Goal: Information Seeking & Learning: Learn about a topic

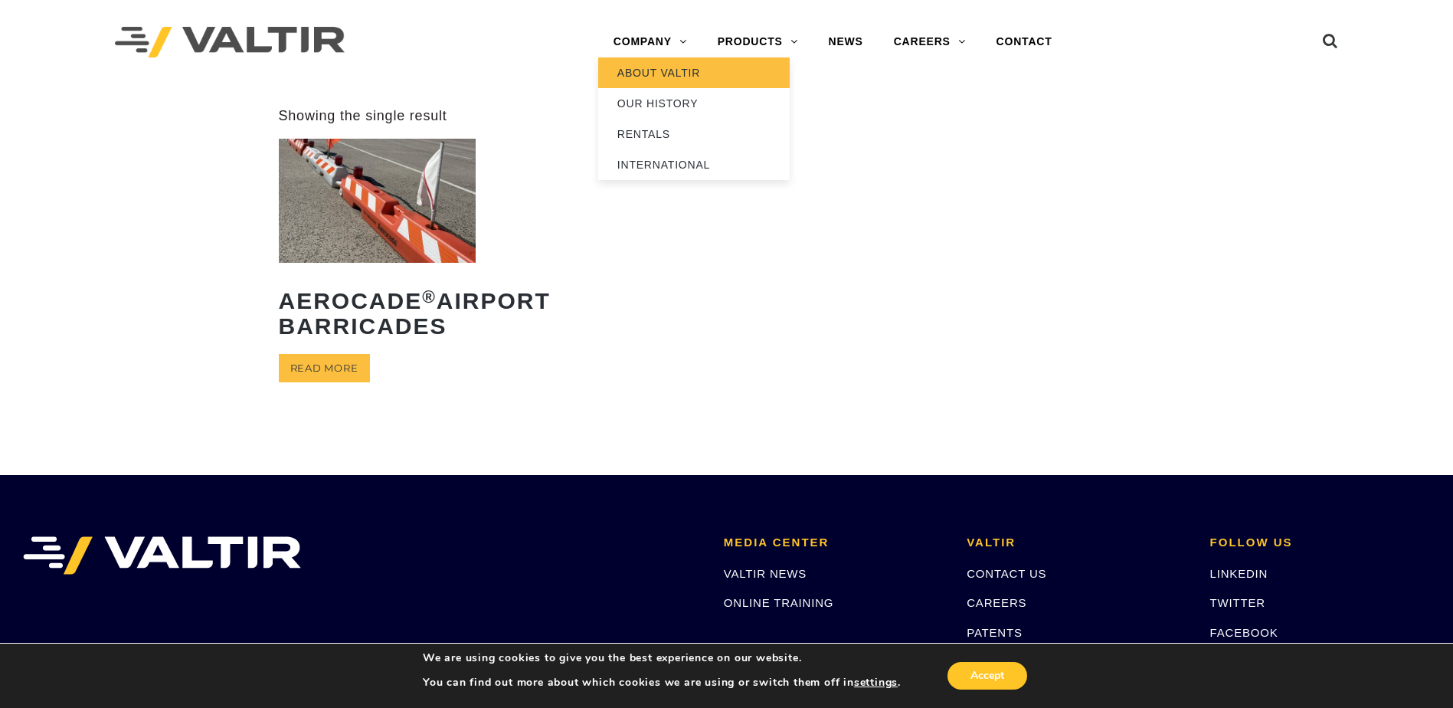
click at [661, 72] on link "ABOUT VALTIR" at bounding box center [693, 72] width 191 height 31
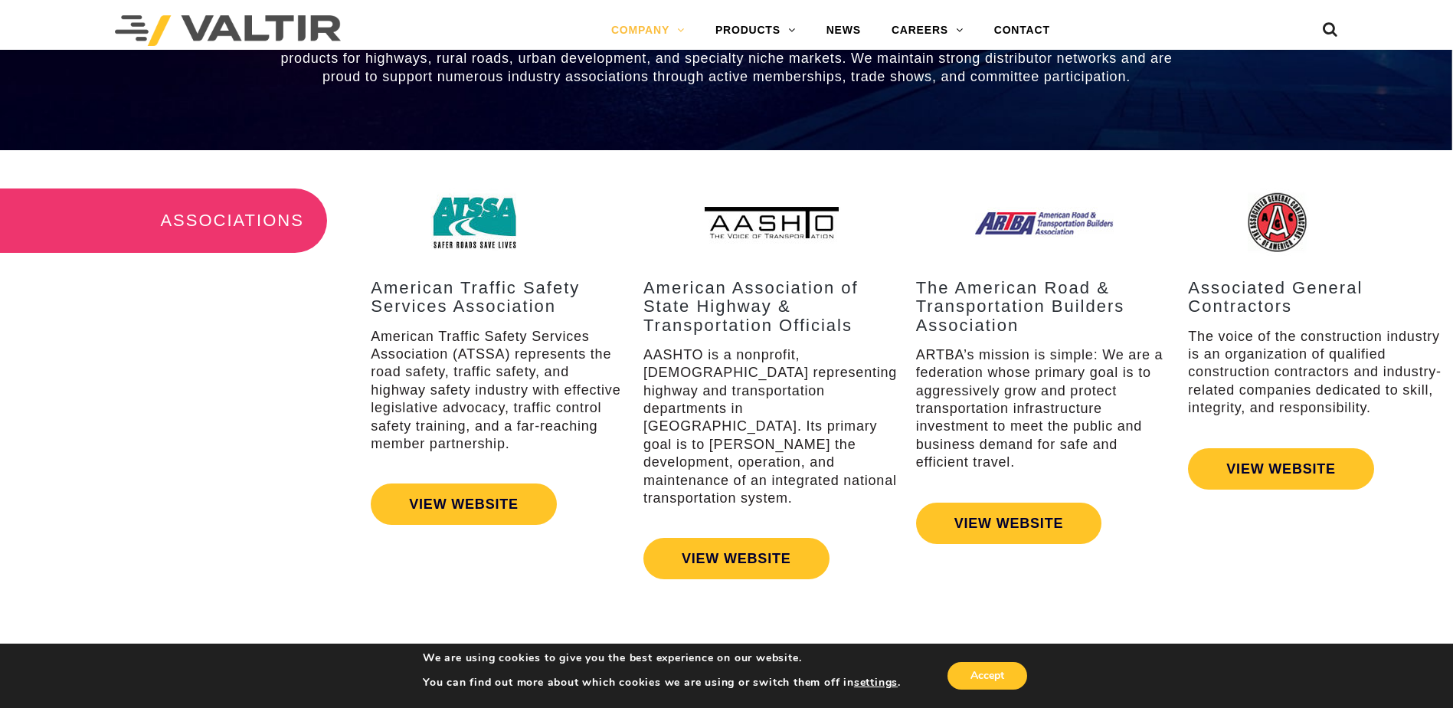
scroll to position [1838, 0]
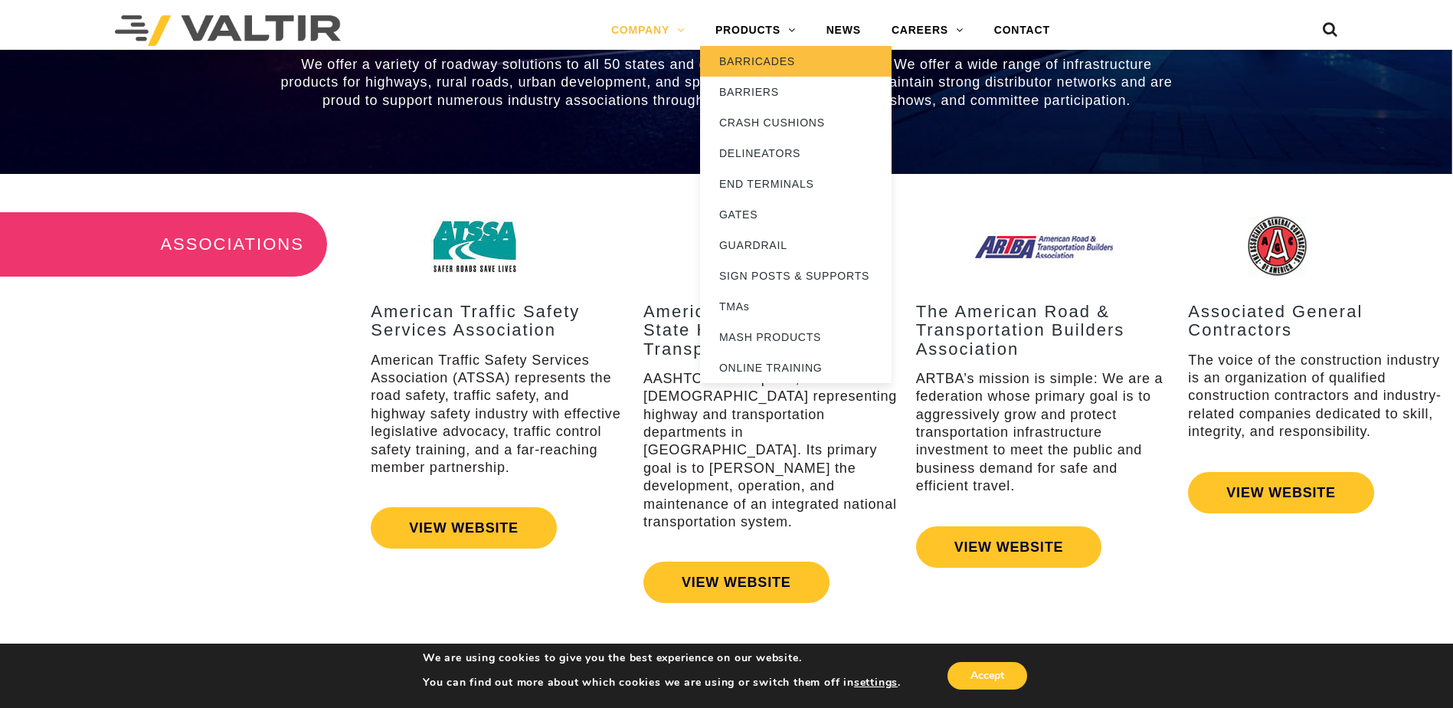
click at [761, 61] on link "BARRICADES" at bounding box center [795, 61] width 191 height 31
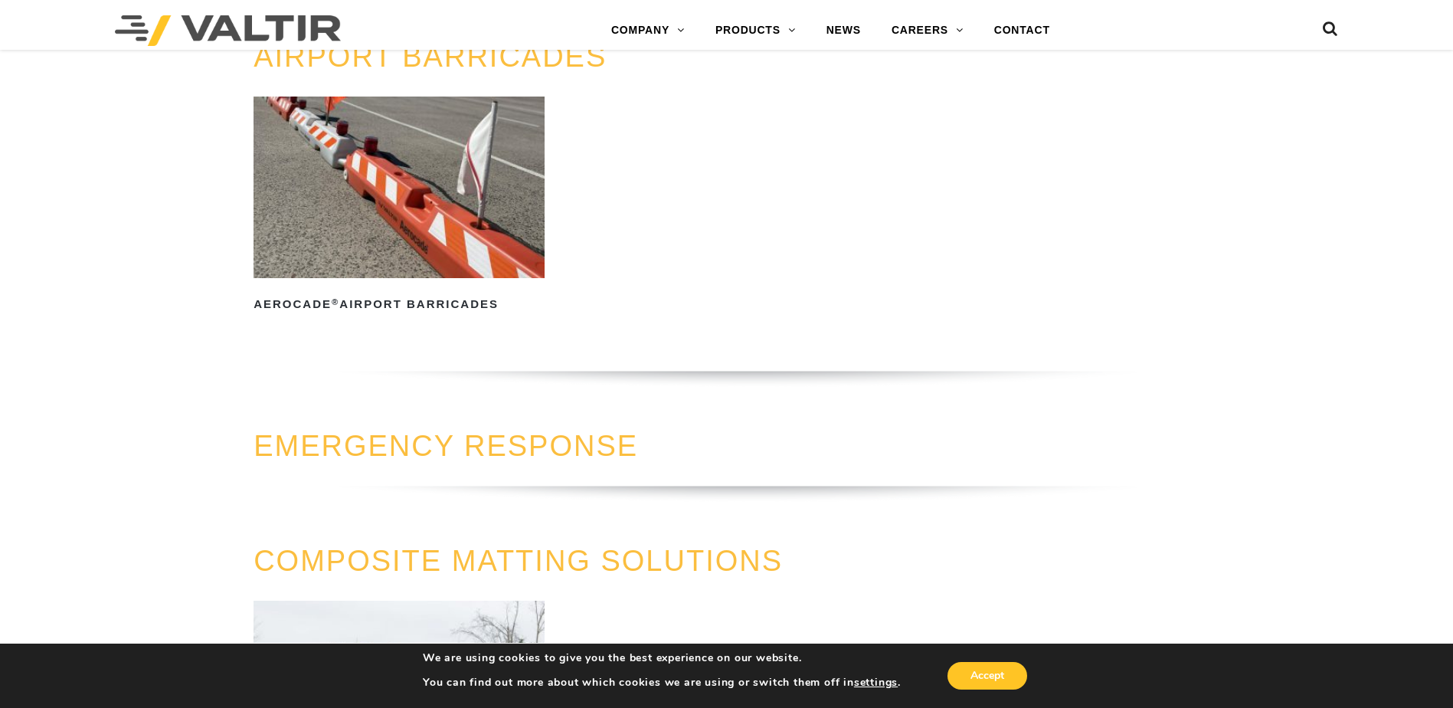
scroll to position [1455, 0]
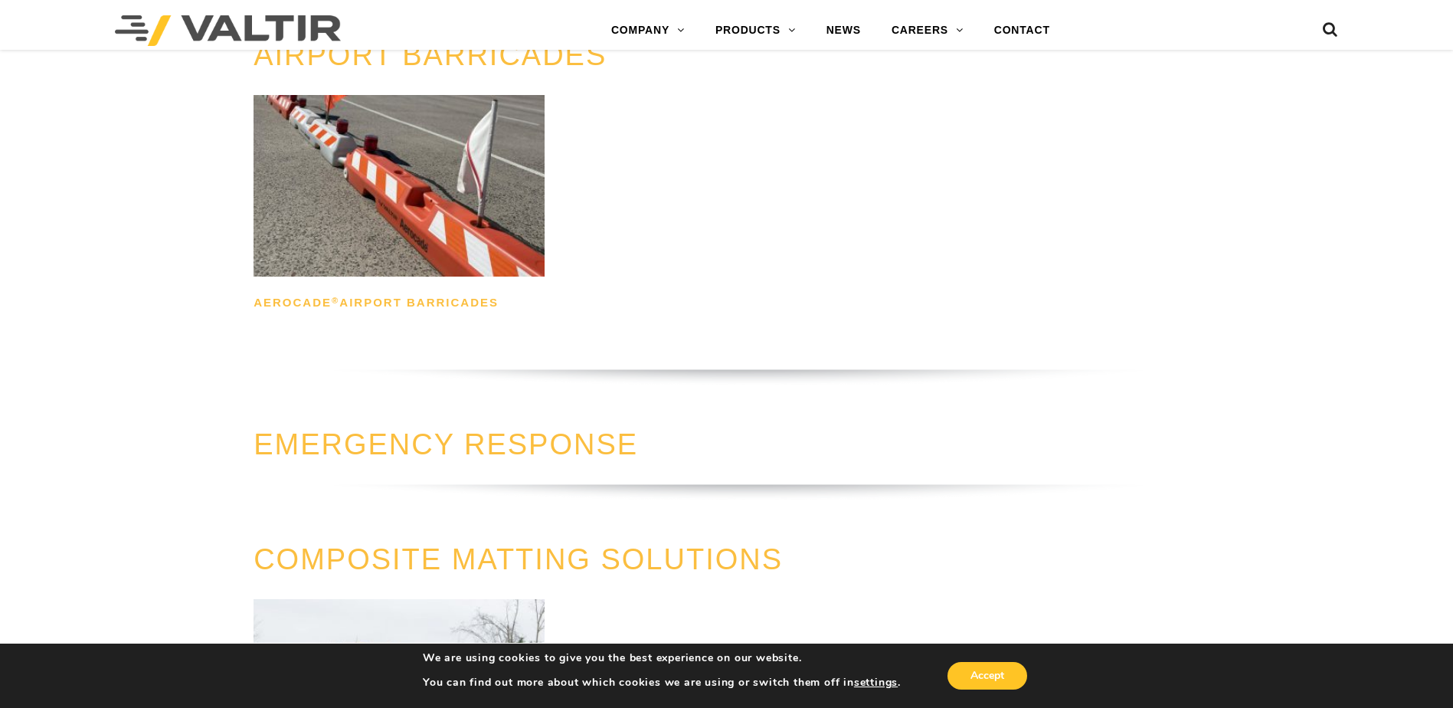
click at [360, 298] on h2 "Aerocade ® Airport Barricades" at bounding box center [399, 302] width 291 height 25
